Goal: Check status: Check status

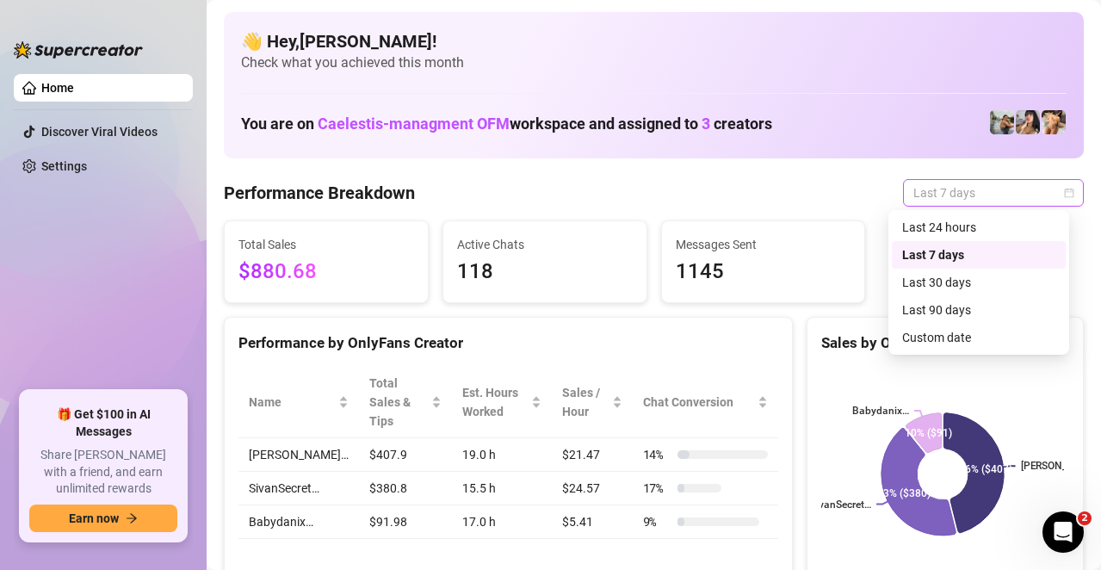
click at [958, 198] on span "Last 7 days" at bounding box center [993, 193] width 160 height 26
click at [952, 230] on div "Last 24 hours" at bounding box center [978, 227] width 153 height 19
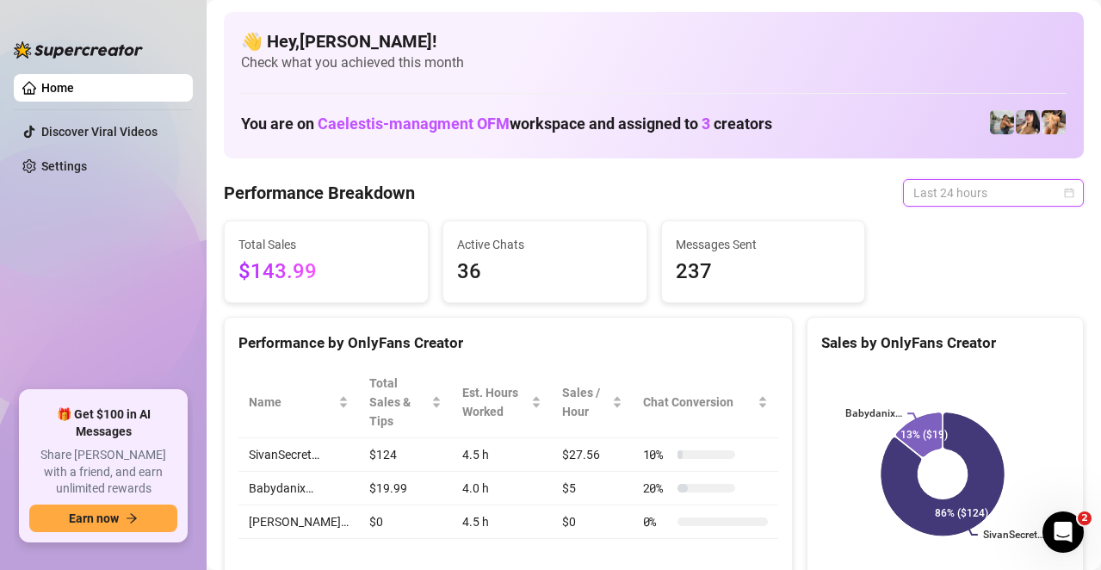
click at [935, 197] on span "Last 24 hours" at bounding box center [993, 193] width 160 height 26
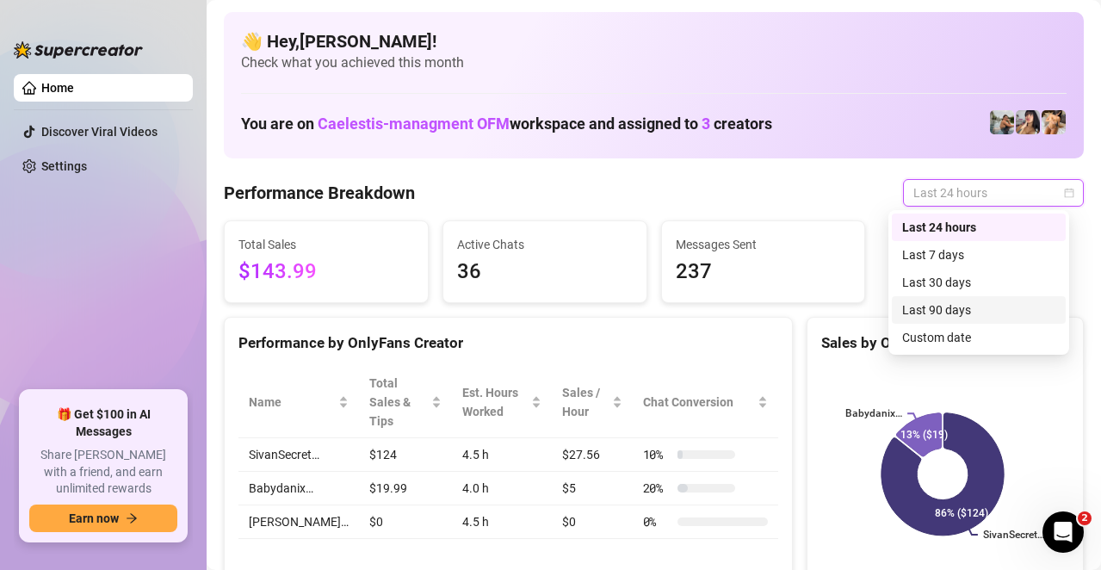
click at [968, 304] on div "Last 90 days" at bounding box center [978, 309] width 153 height 19
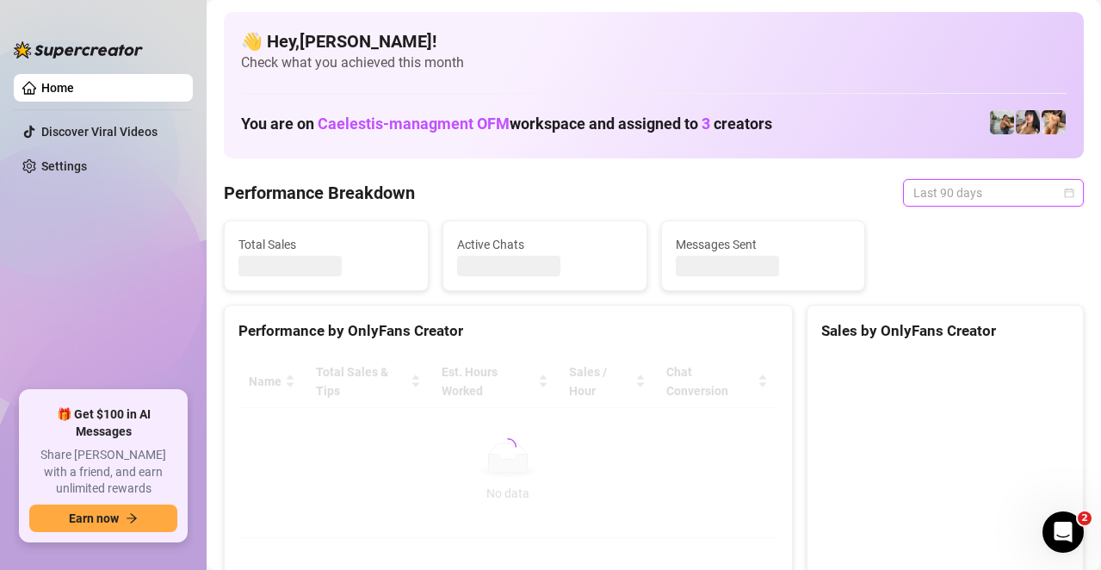
click at [954, 200] on span "Last 90 days" at bounding box center [993, 193] width 160 height 26
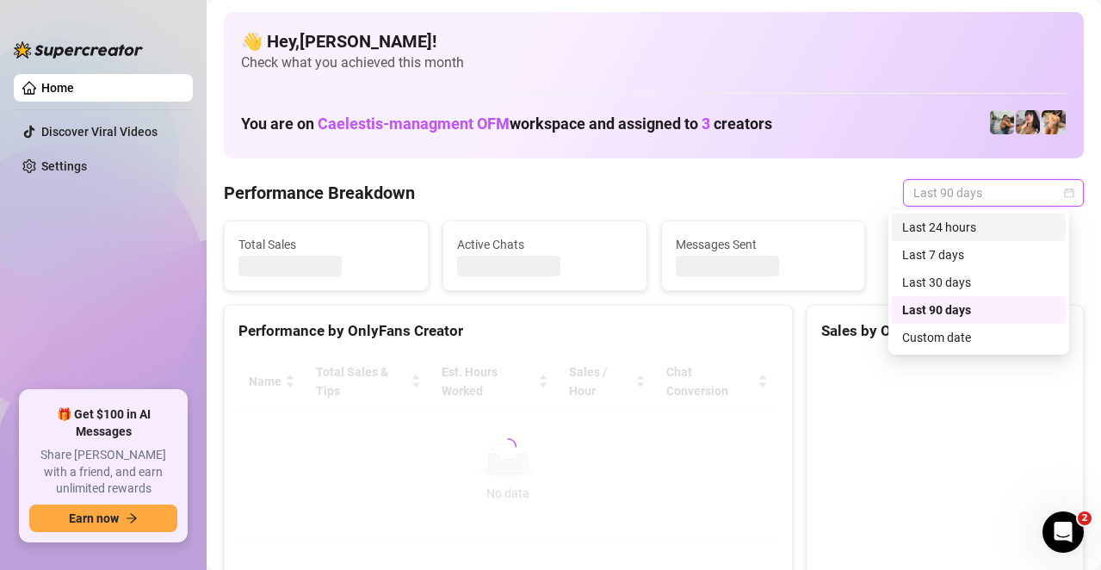
click at [951, 226] on div "Last 24 hours" at bounding box center [978, 227] width 153 height 19
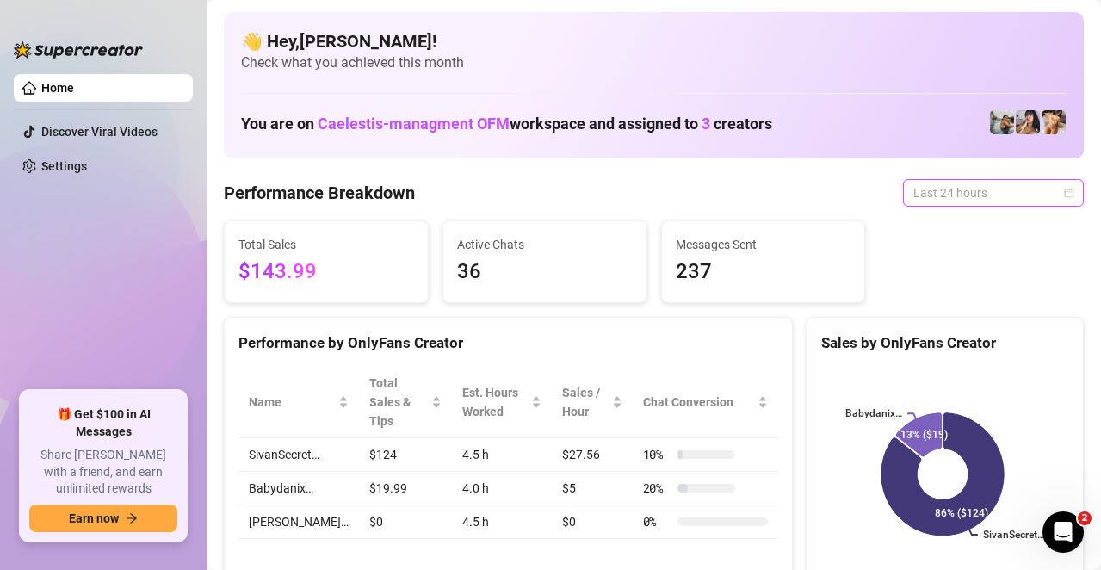
click at [921, 183] on span "Last 24 hours" at bounding box center [993, 193] width 160 height 26
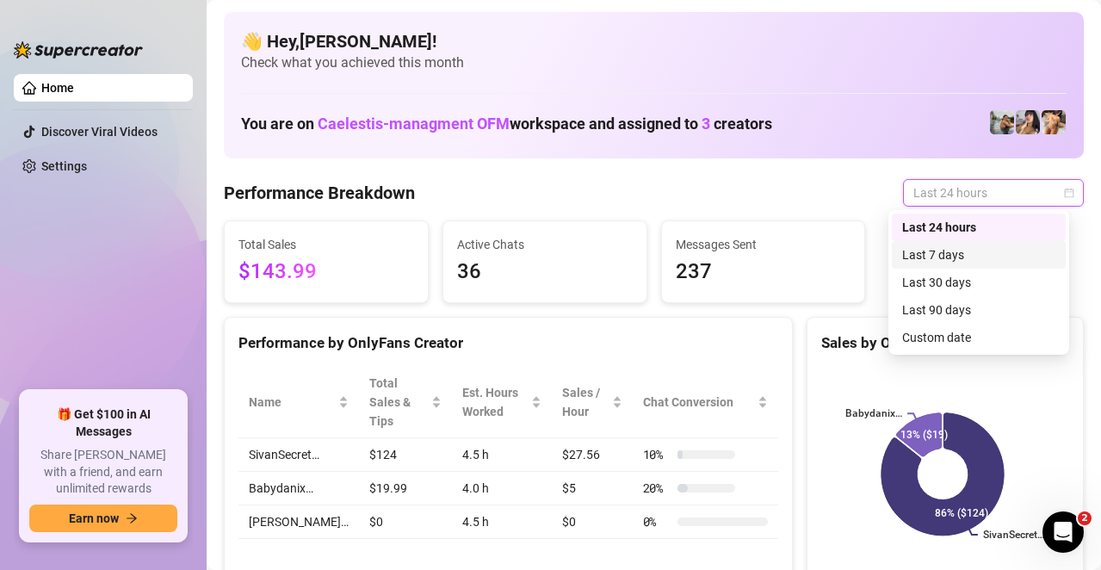
click at [933, 257] on div "Last 7 days" at bounding box center [978, 254] width 153 height 19
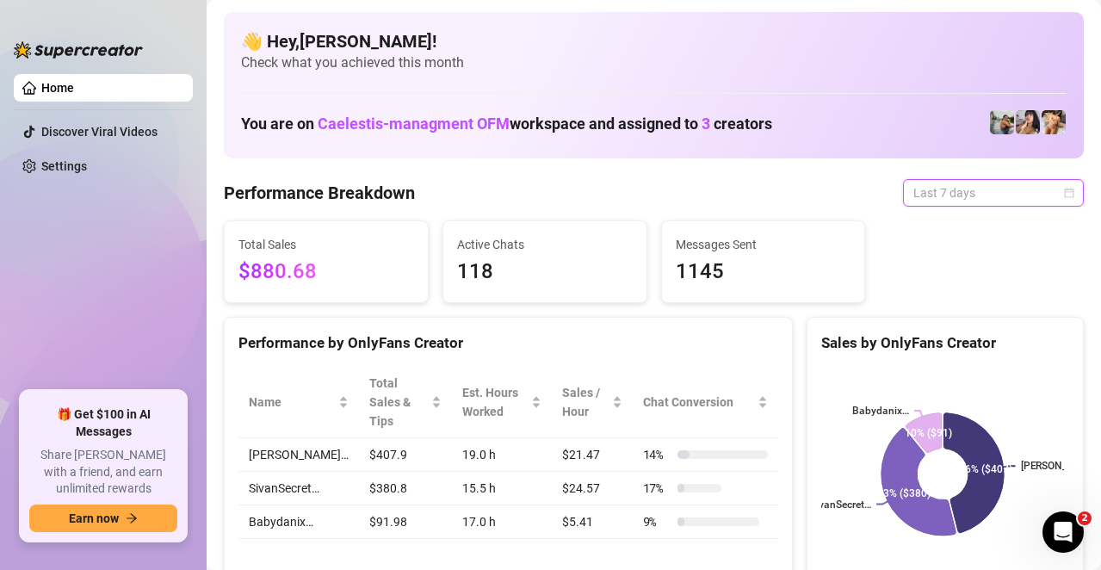
click at [940, 192] on span "Last 7 days" at bounding box center [993, 193] width 160 height 26
click at [1047, 200] on span "Last 7 days" at bounding box center [993, 193] width 160 height 26
click at [1053, 201] on span "Last 7 days" at bounding box center [993, 193] width 160 height 26
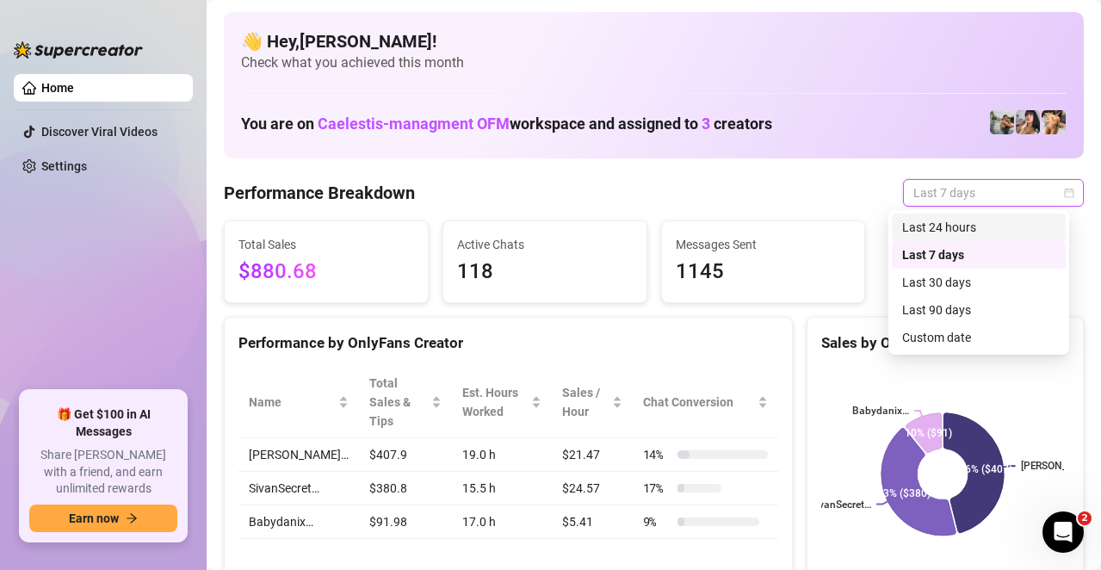
click at [1066, 196] on div "Last 7 days" at bounding box center [993, 193] width 181 height 28
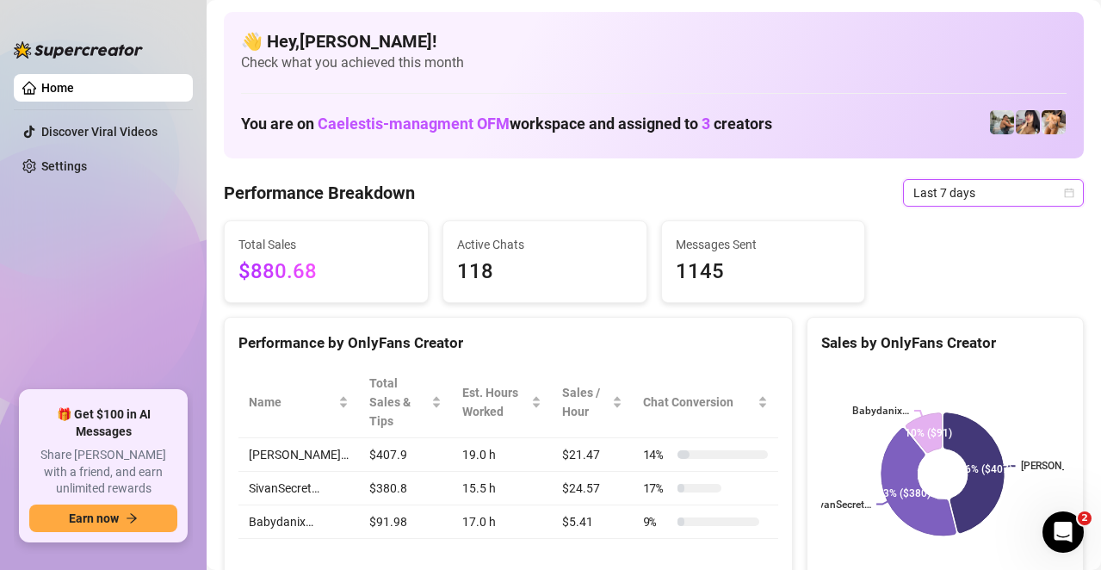
click at [1066, 196] on div "Last 7 days" at bounding box center [993, 193] width 181 height 28
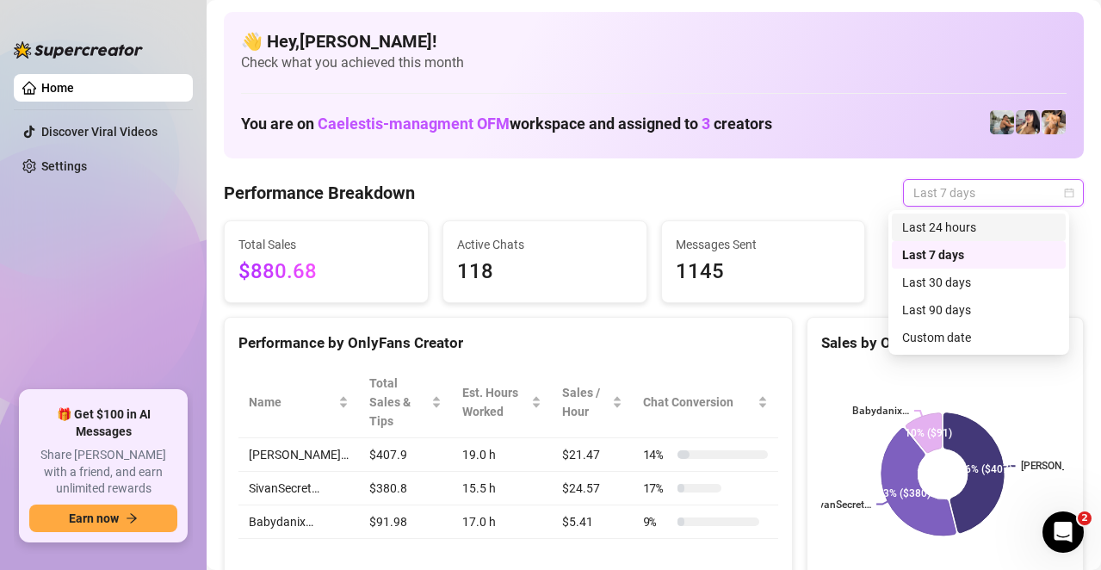
click at [1049, 196] on div "Last 7 days" at bounding box center [993, 193] width 181 height 28
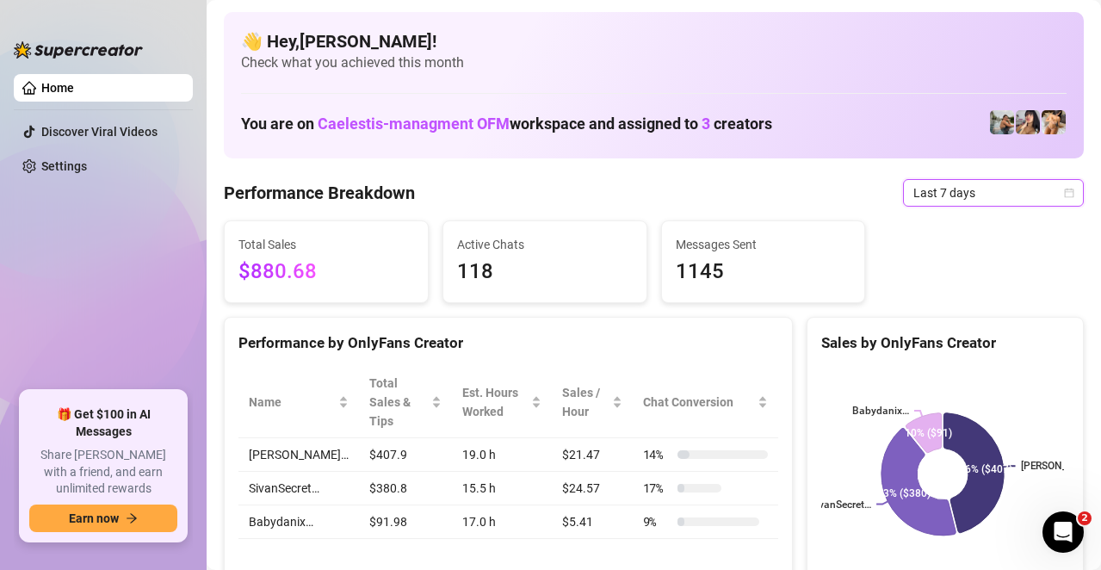
click at [1064, 194] on icon "calendar" at bounding box center [1069, 193] width 10 height 10
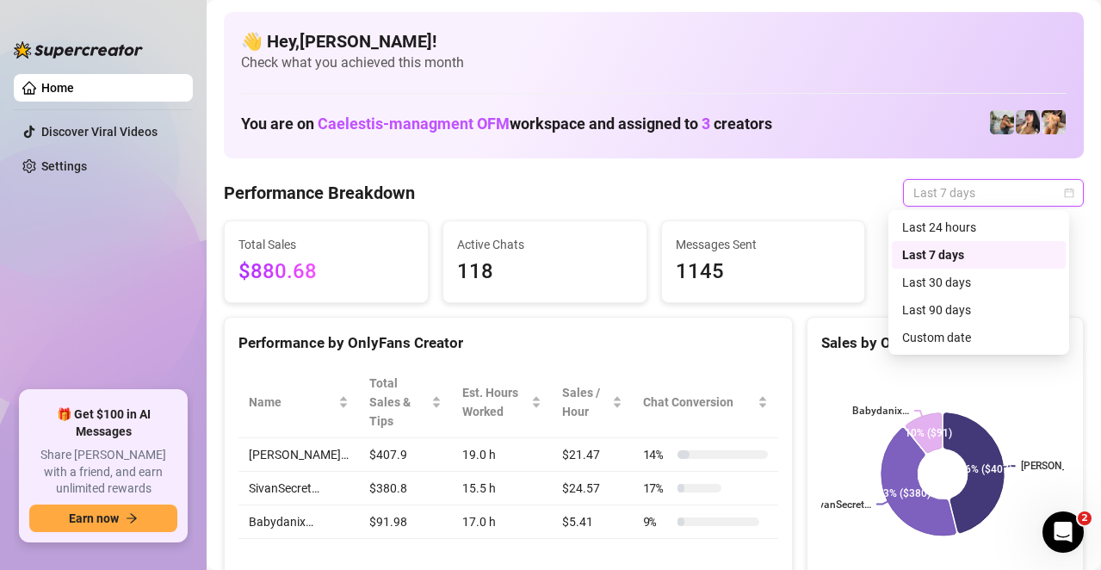
click at [1064, 194] on icon "calendar" at bounding box center [1069, 193] width 10 height 10
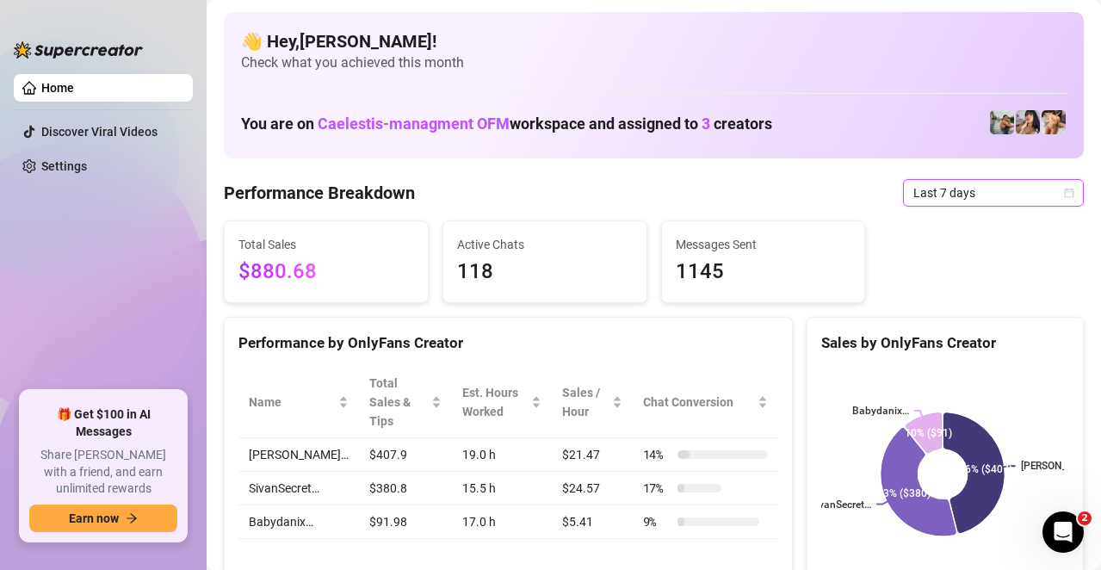
click at [1064, 194] on icon "calendar" at bounding box center [1069, 193] width 10 height 10
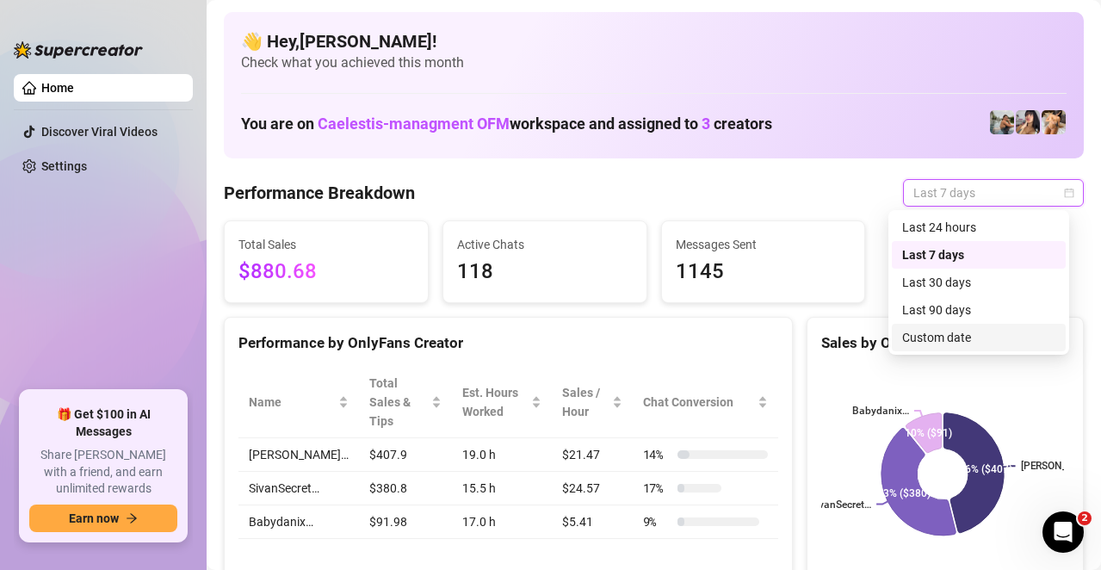
click at [962, 344] on div "Custom date" at bounding box center [978, 337] width 153 height 19
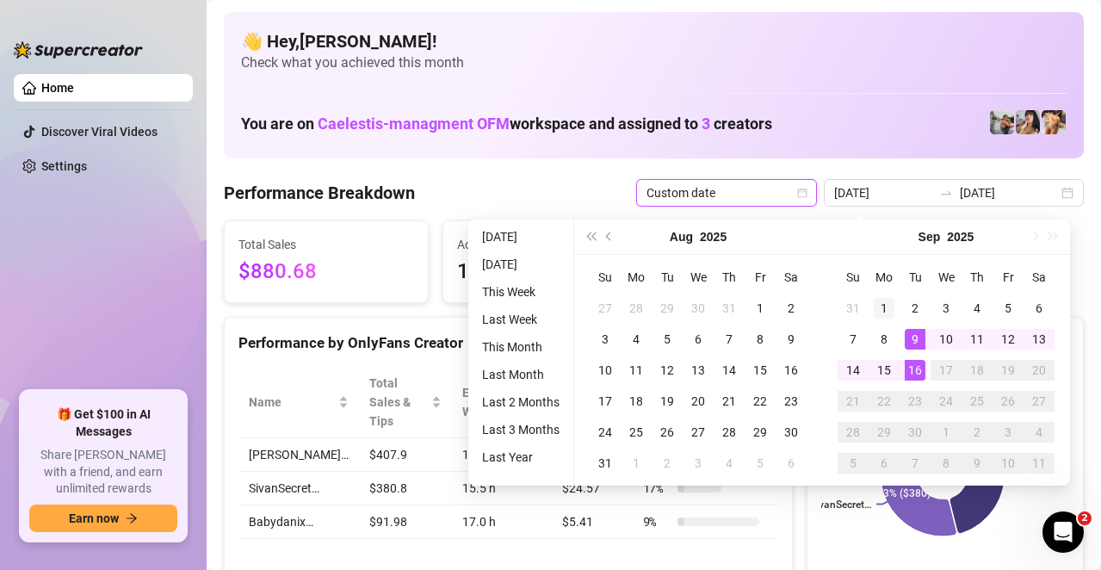
type input "[DATE]"
click at [886, 296] on td "1" at bounding box center [883, 308] width 31 height 31
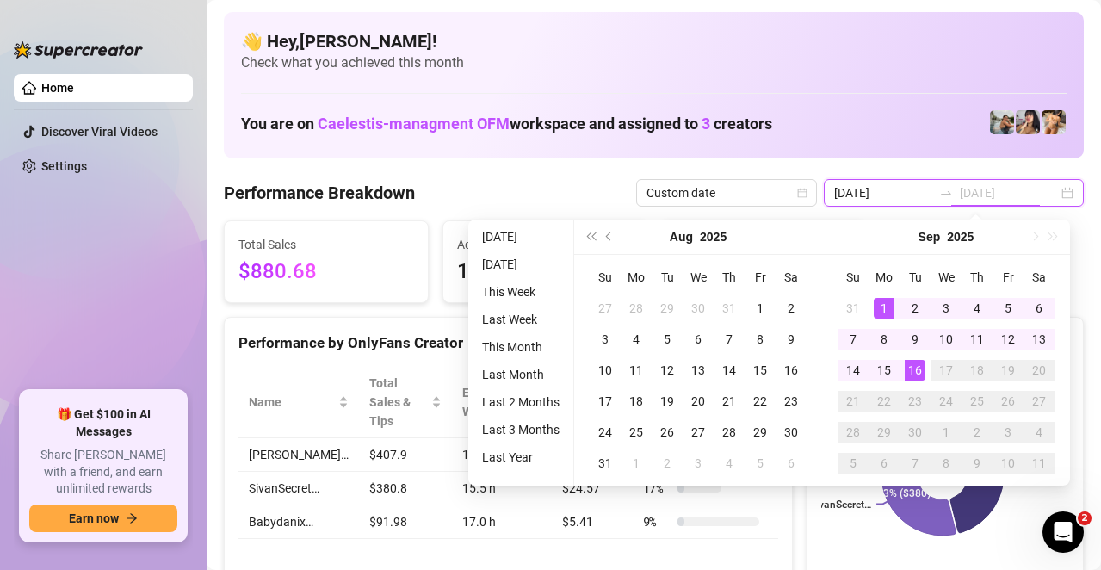
type input "[DATE]"
click at [918, 376] on div "16" at bounding box center [915, 370] width 21 height 21
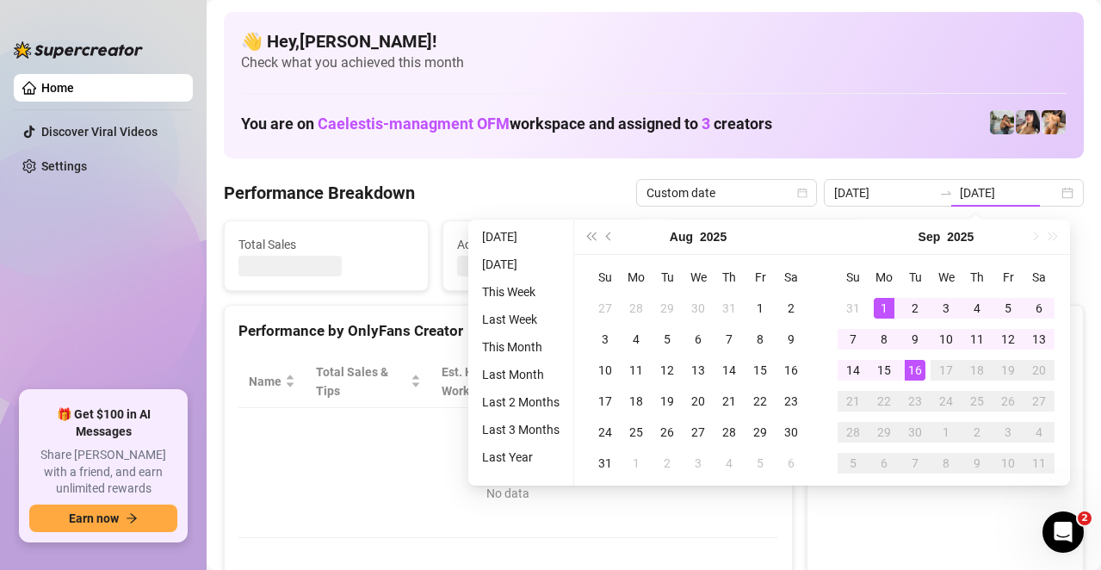
type input "[DATE]"
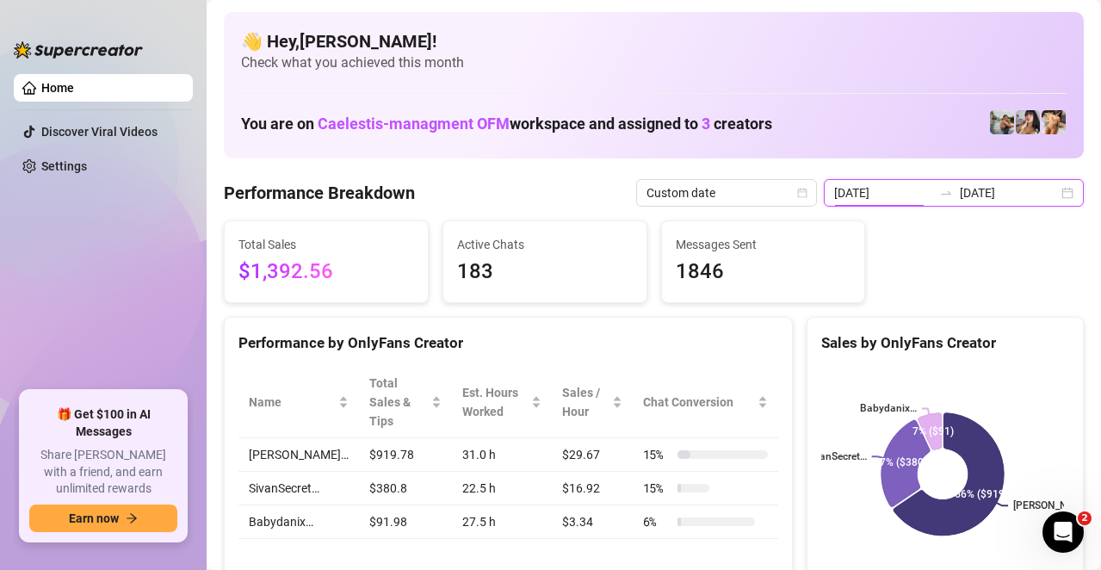
click at [862, 195] on input "[DATE]" at bounding box center [883, 192] width 98 height 19
click at [774, 191] on span "Custom date" at bounding box center [726, 193] width 160 height 26
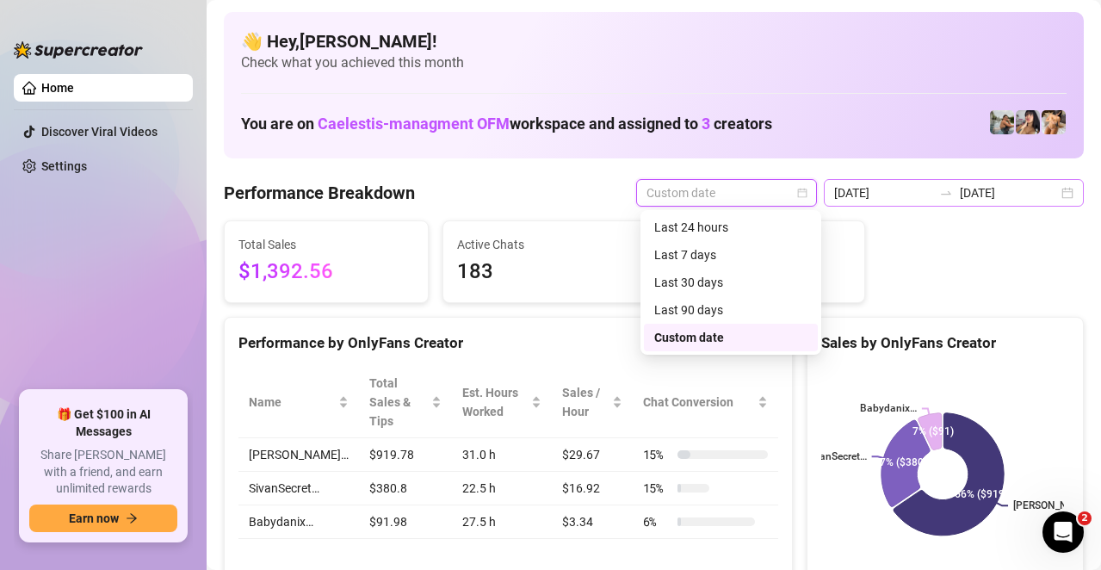
click at [1059, 195] on div "[DATE] [DATE]" at bounding box center [954, 193] width 260 height 28
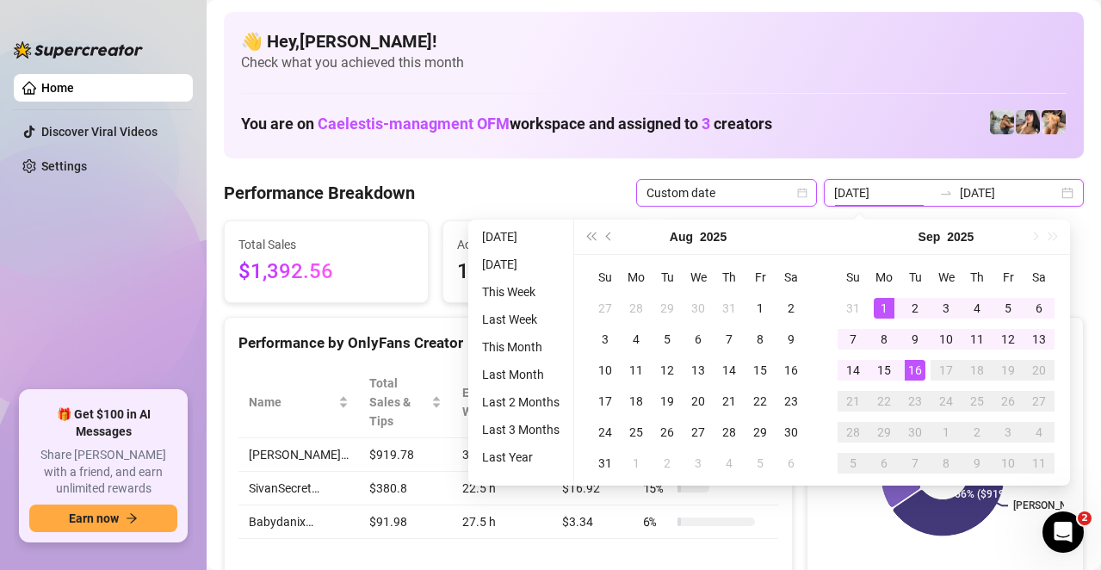
click at [816, 200] on div "Custom date" at bounding box center [726, 193] width 181 height 28
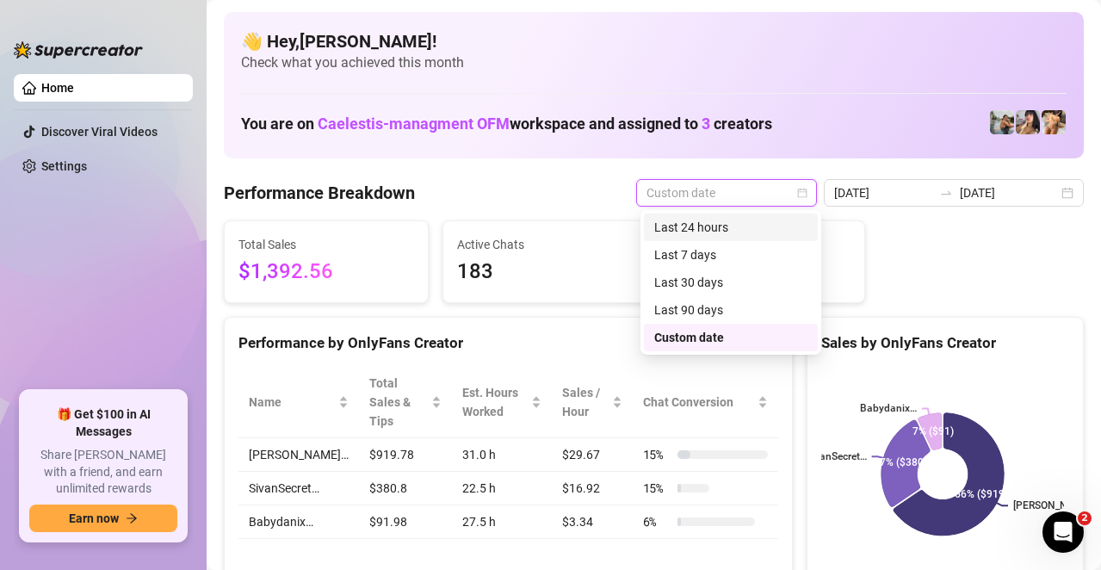
click at [800, 217] on div "Last 24 hours" at bounding box center [731, 227] width 174 height 28
